Goal: Transaction & Acquisition: Purchase product/service

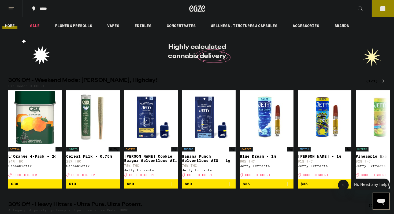
click at [203, 84] on div "Use Code: HIGHFRI" at bounding box center [196, 85] width 377 height 3
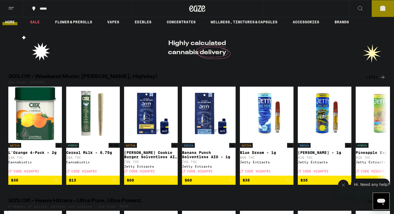
scroll to position [5, 0]
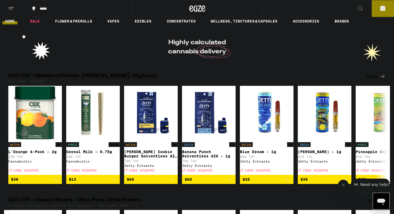
click at [374, 77] on div "(171)" at bounding box center [376, 76] width 20 height 6
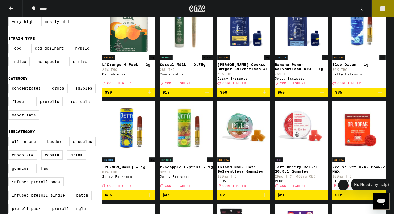
scroll to position [86, 0]
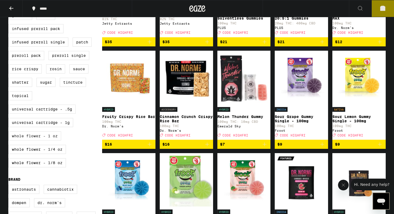
click at [56, 140] on label "Whole Flower - 1 oz" at bounding box center [34, 135] width 53 height 9
checkbox input "true"
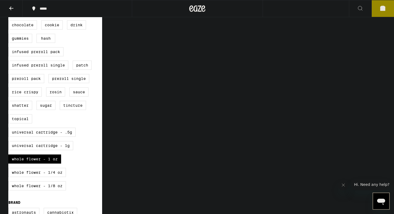
scroll to position [231, 0]
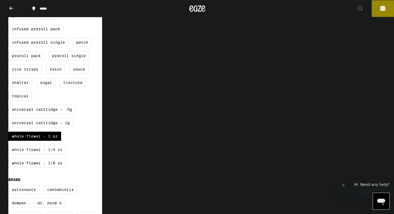
click at [58, 154] on label "Whole Flower - 1/4 oz" at bounding box center [37, 149] width 58 height 9
checkbox input "true"
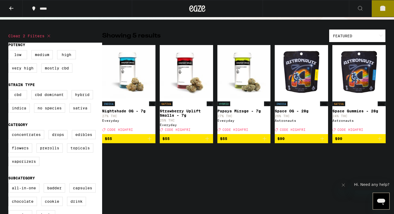
scroll to position [15, 0]
